Goal: Find specific page/section

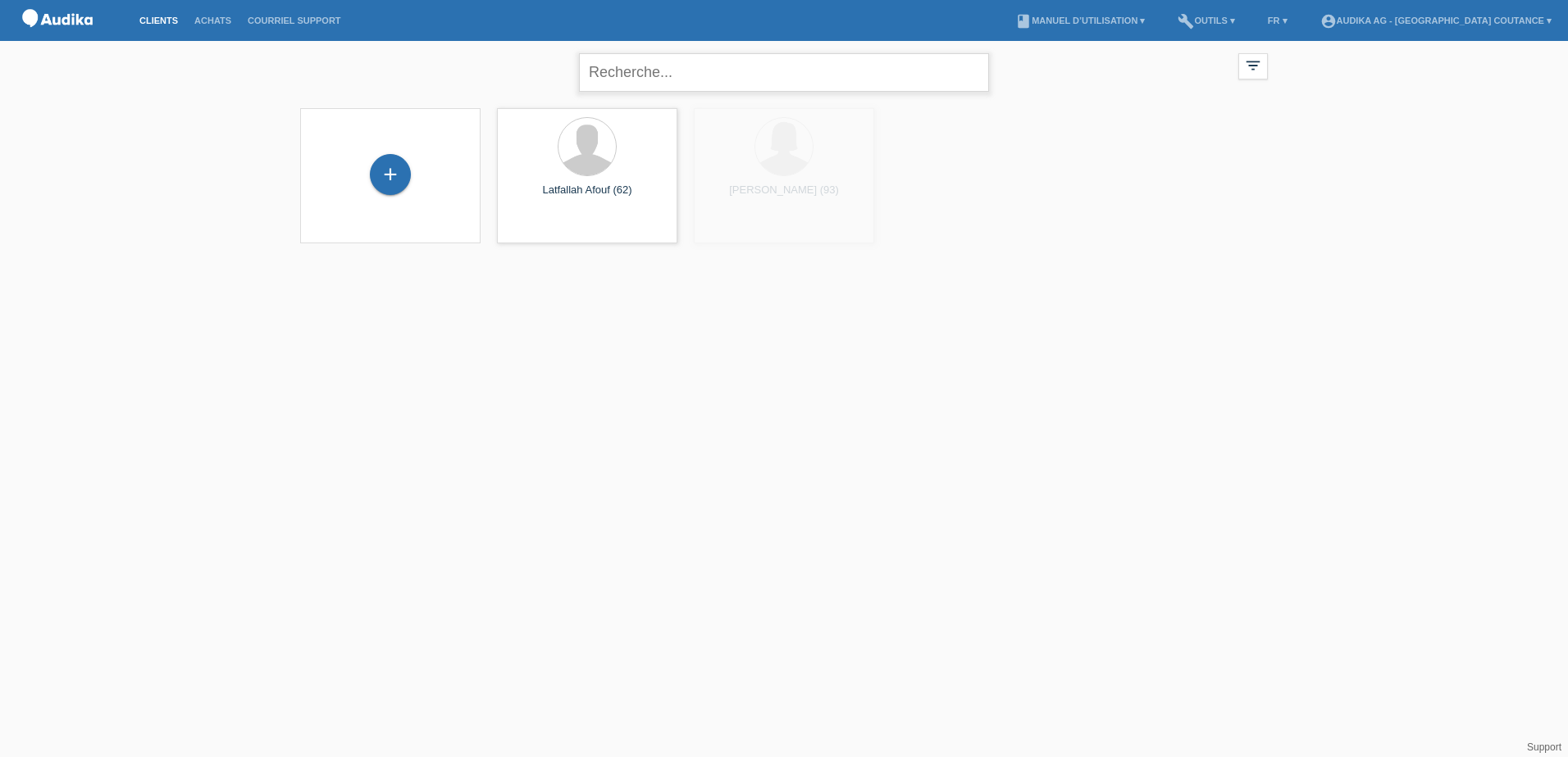
click at [636, 74] on input "text" at bounding box center [784, 72] width 410 height 38
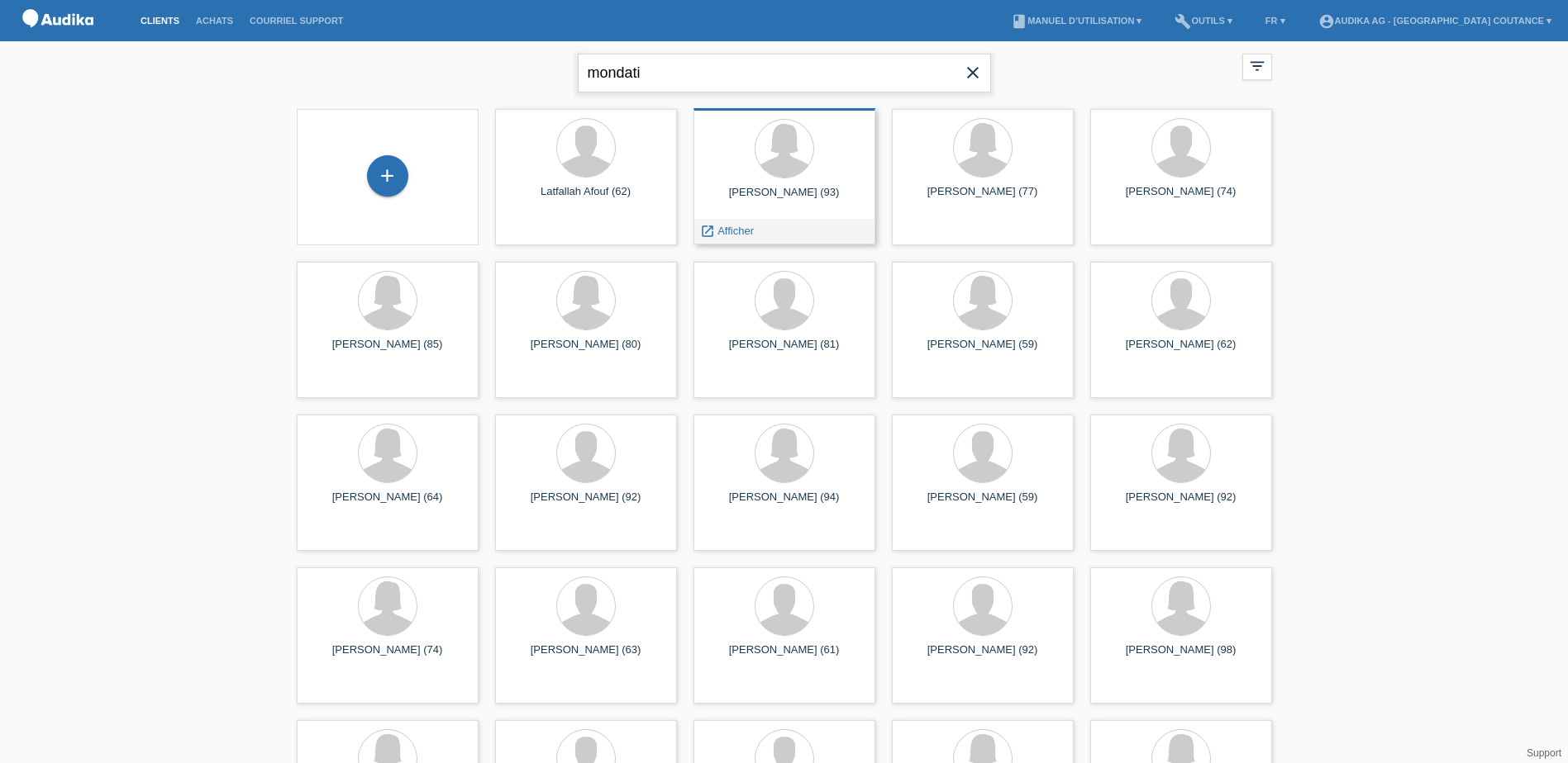
type input "mondati"
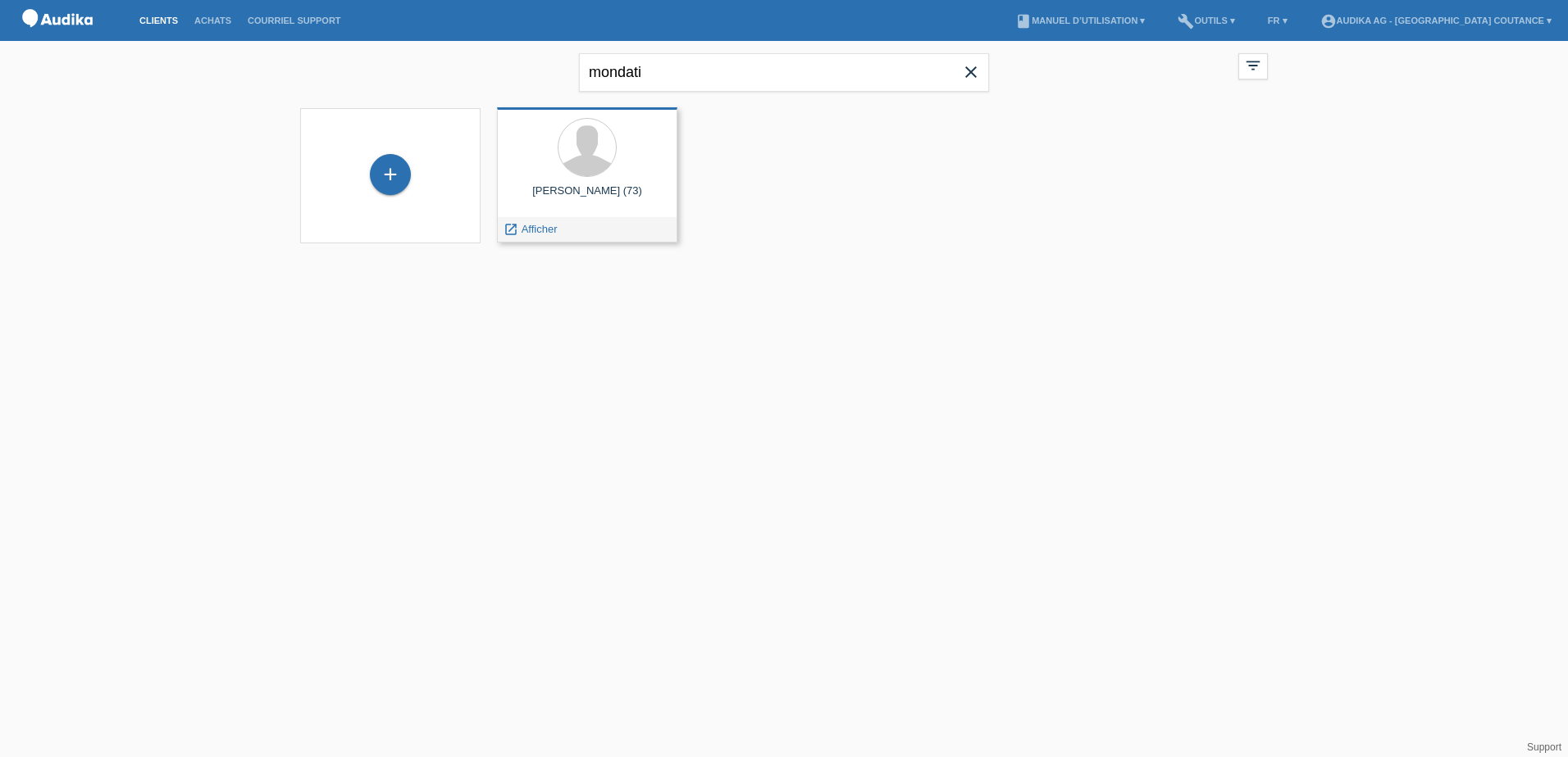
click at [600, 182] on div "[PERSON_NAME] (73) launch Afficher" at bounding box center [586, 175] width 180 height 135
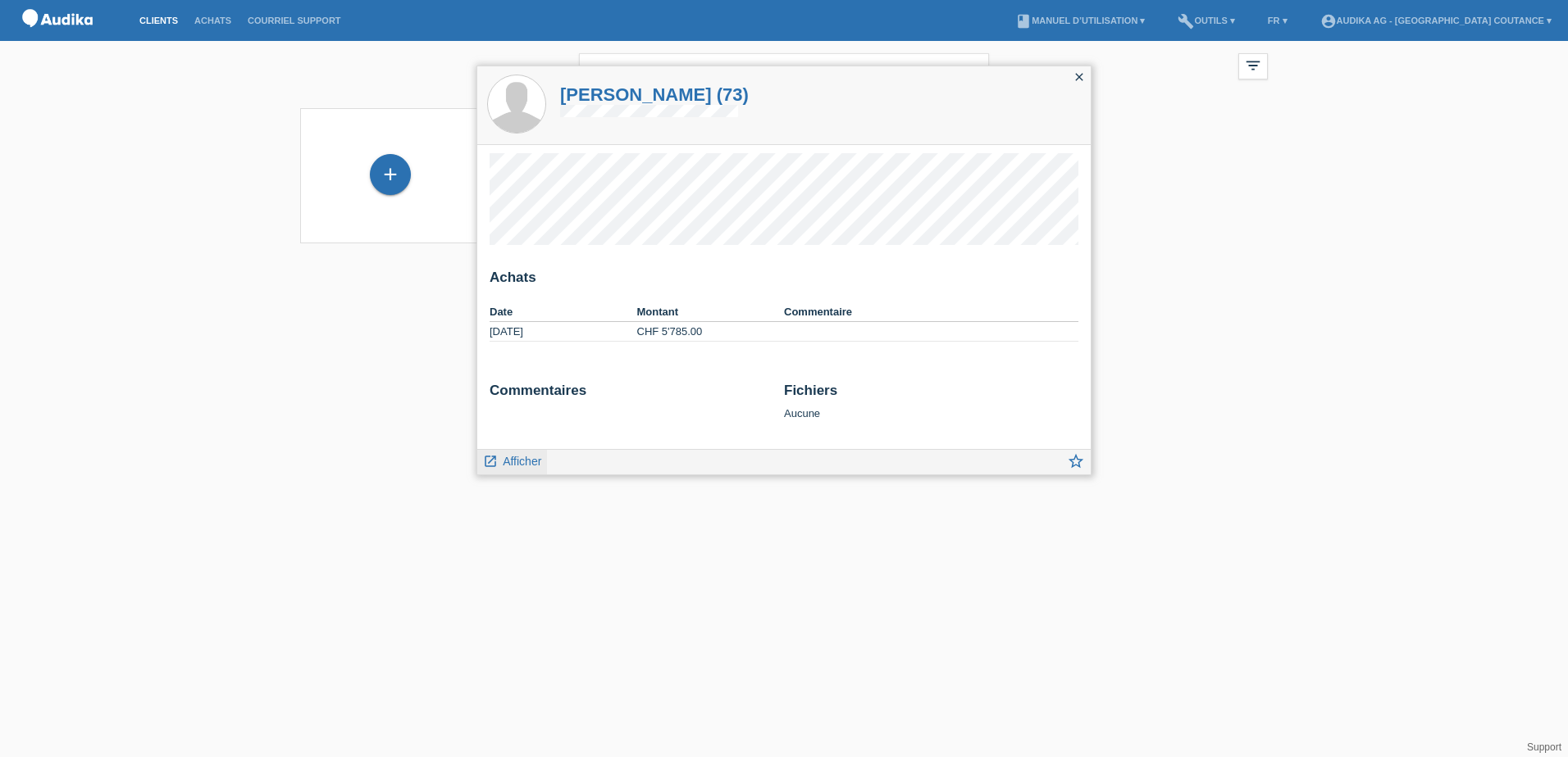
click at [525, 465] on span "Afficher" at bounding box center [521, 461] width 38 height 13
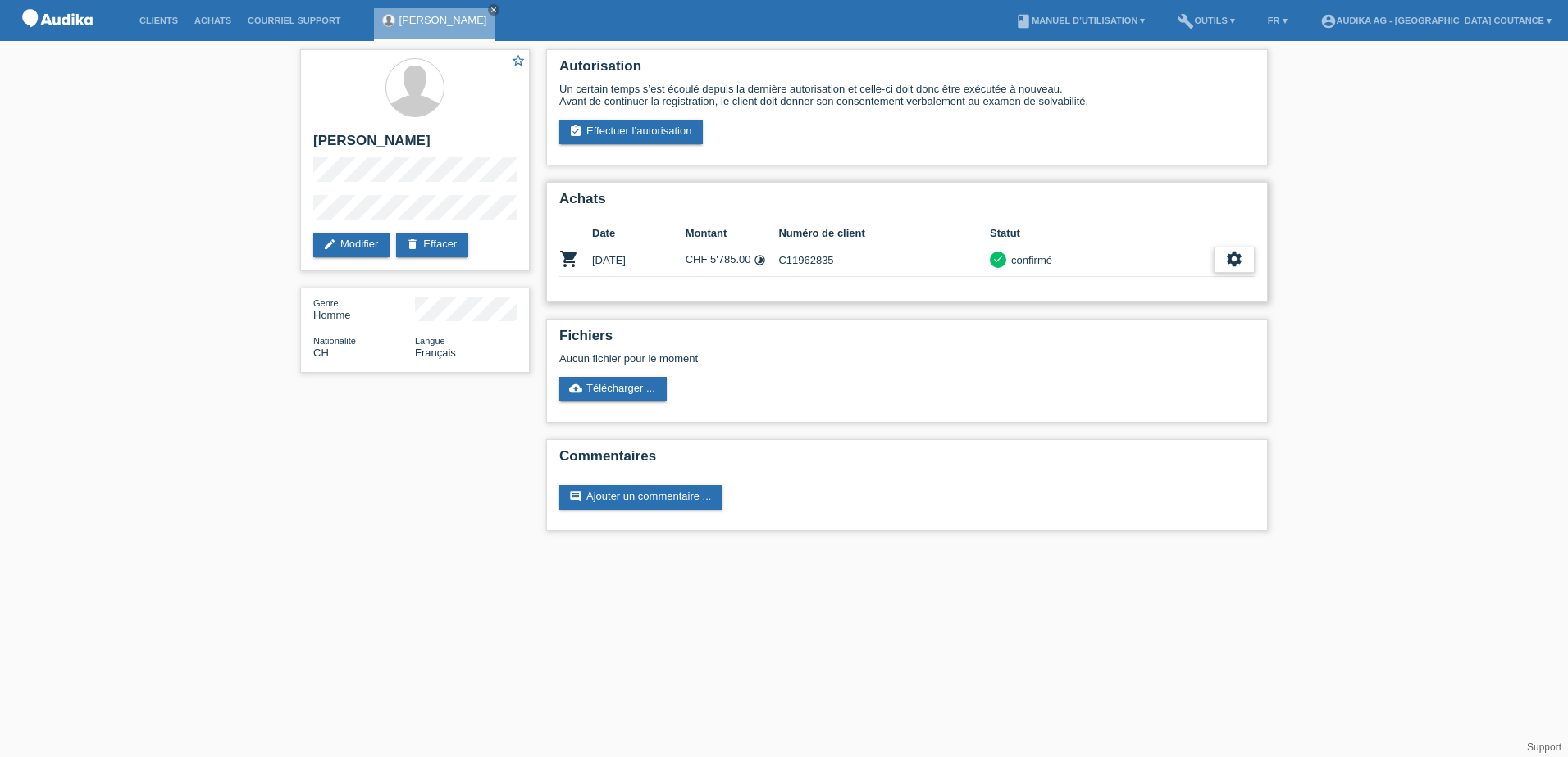
click at [1239, 253] on icon "settings" at bounding box center [1234, 259] width 18 height 18
